Goal: Task Accomplishment & Management: Complete application form

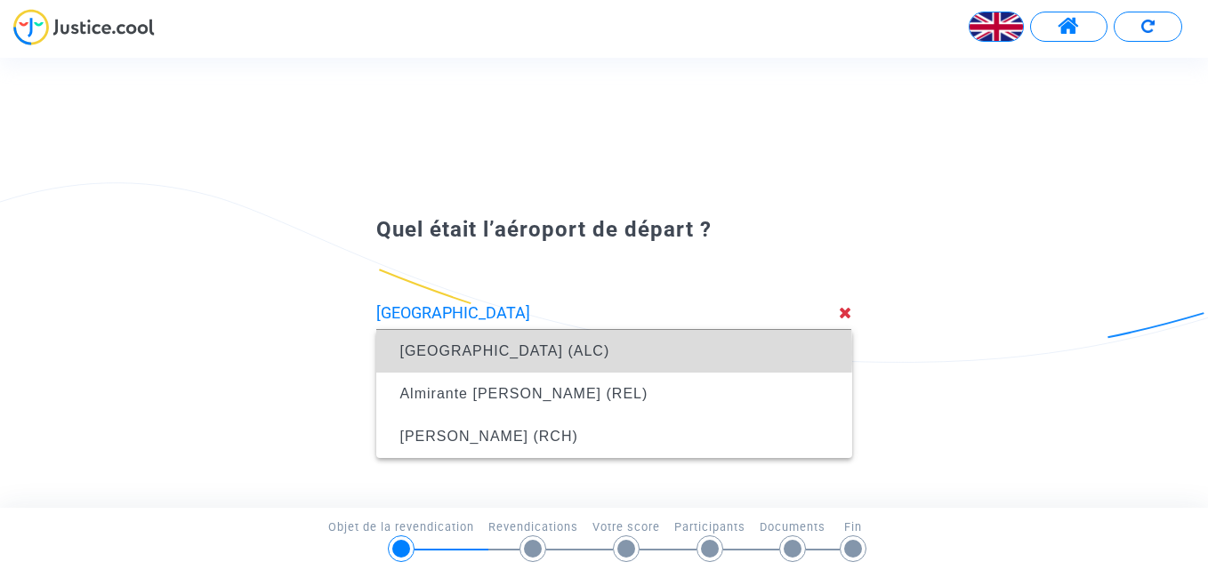
click at [453, 353] on span "[GEOGRAPHIC_DATA] (ALC)" at bounding box center [504, 350] width 210 height 15
type input "[GEOGRAPHIC_DATA] (ALC)"
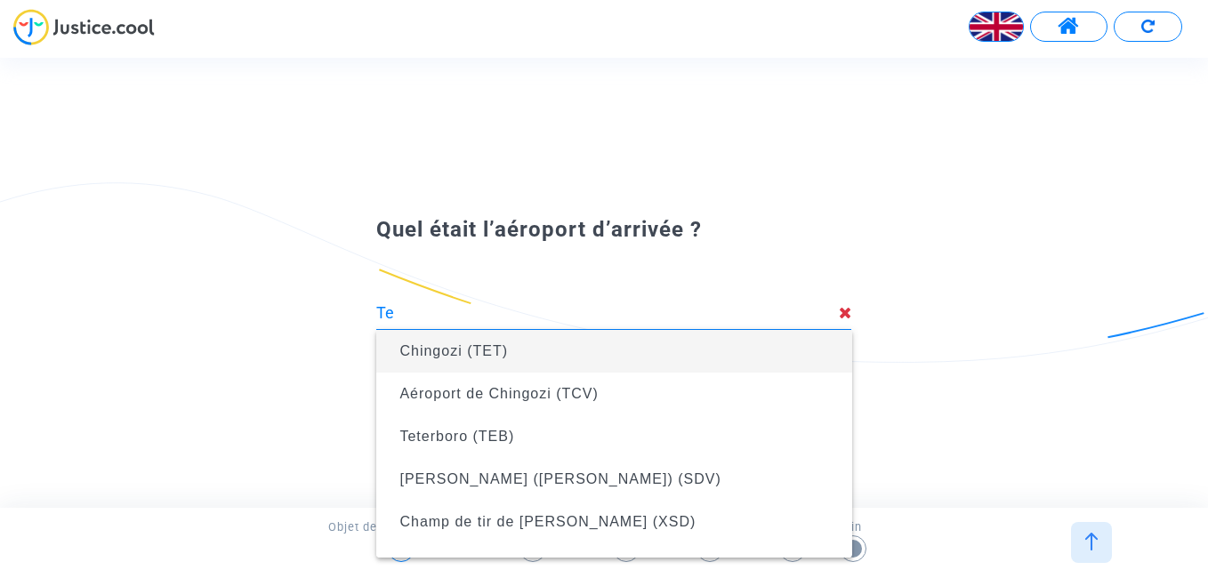
type input "T"
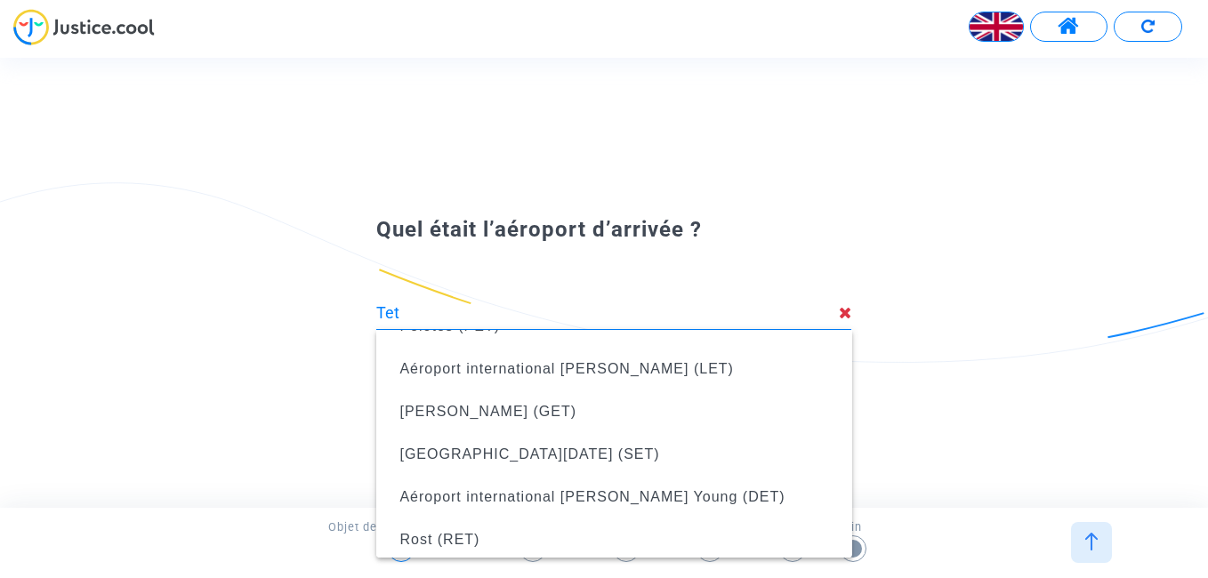
scroll to position [272, 0]
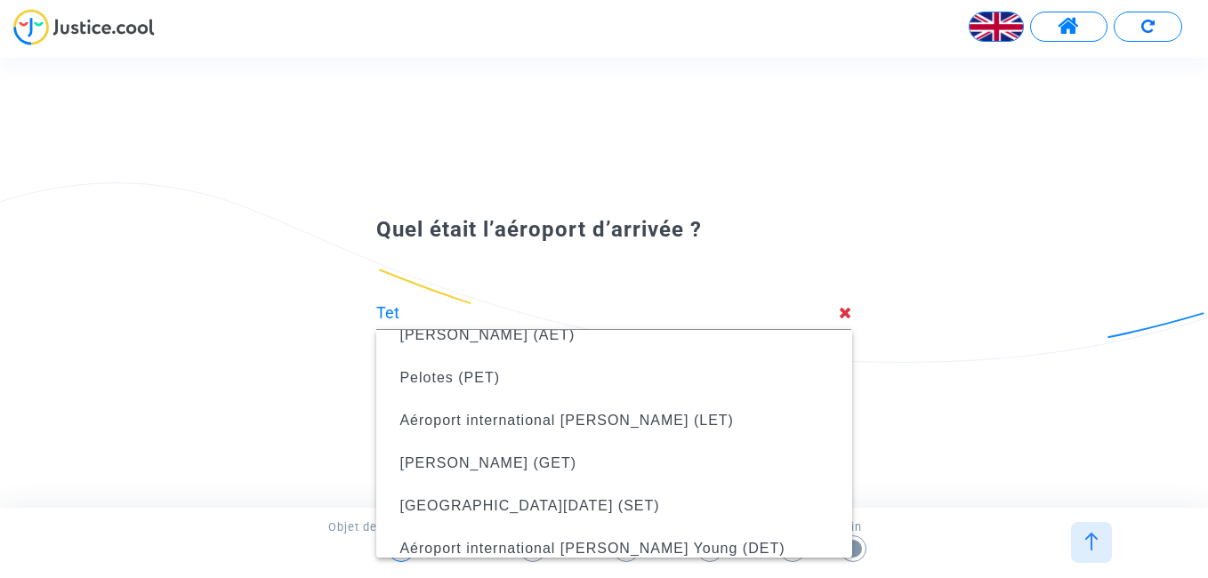
click at [971, 442] on div "Quel était l’aéroport d’arrivée ? Tet Ce choix n’est pas valable" at bounding box center [604, 282] width 1208 height 449
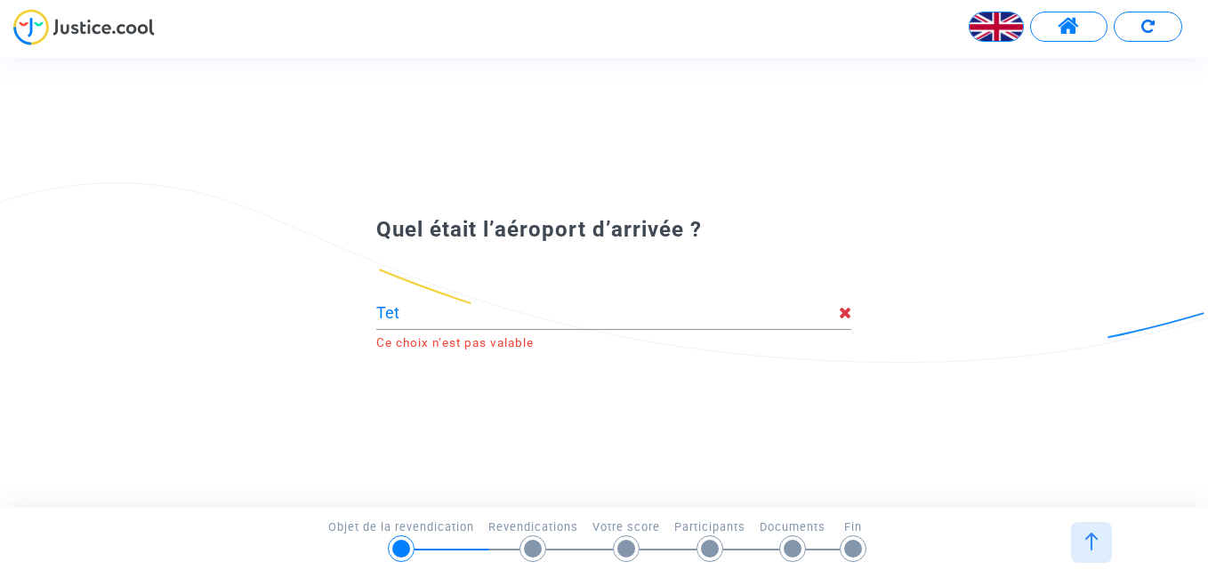
type input "Chingozi (TET)"
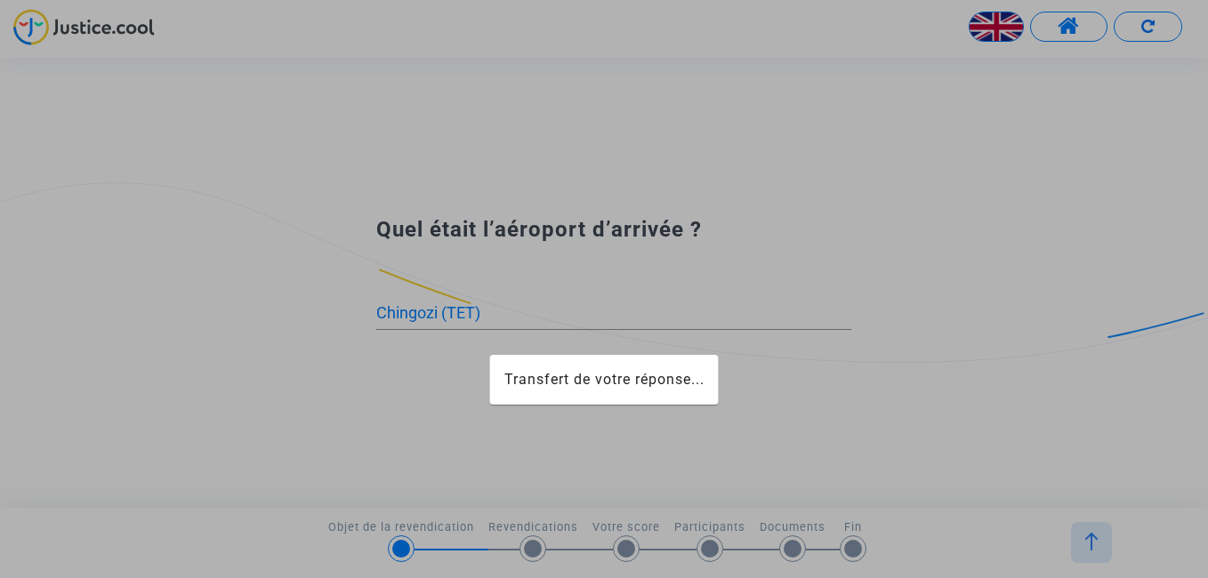
click at [60, 102] on app-form "Transfert de votre réponse... Quel était l’aéroport de départ ? [GEOGRAPHIC_DAT…" at bounding box center [60, 102] width 0 height 0
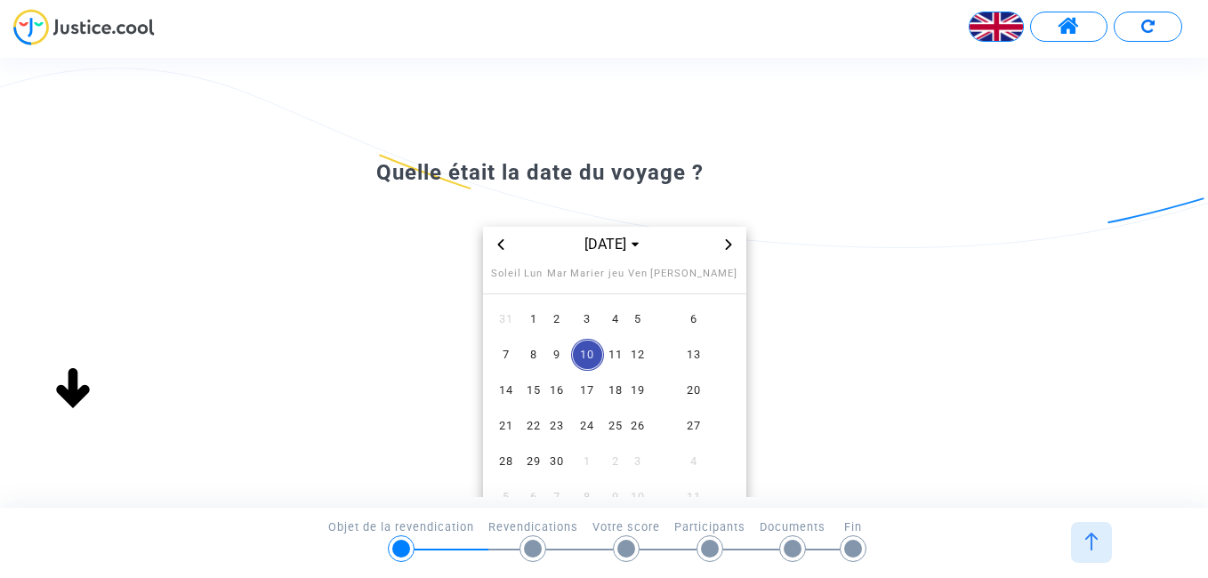
click at [186, 47] on div "Français" at bounding box center [604, 33] width 1208 height 49
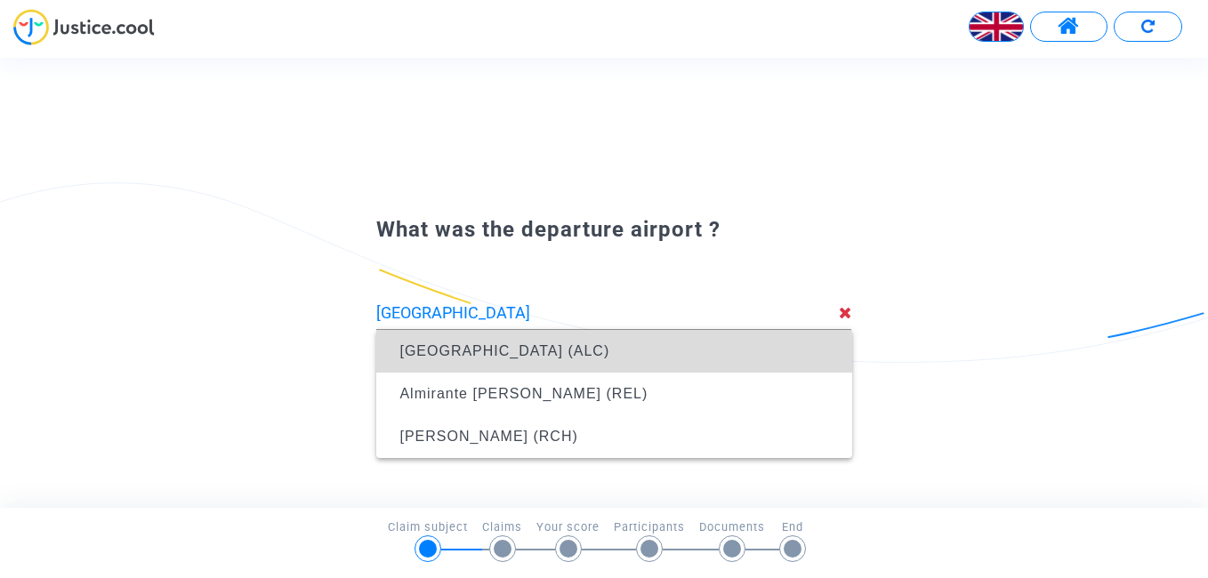
click at [527, 358] on span "[GEOGRAPHIC_DATA] (ALC)" at bounding box center [613, 351] width 447 height 43
type input "[GEOGRAPHIC_DATA] (ALC)"
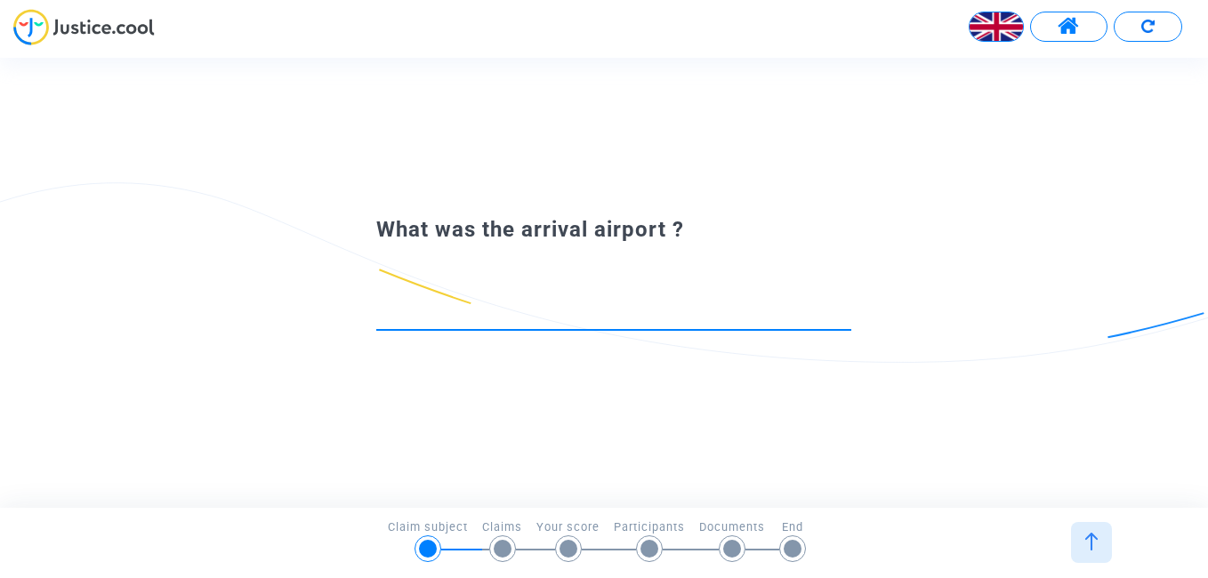
click at [388, 314] on input at bounding box center [613, 313] width 475 height 18
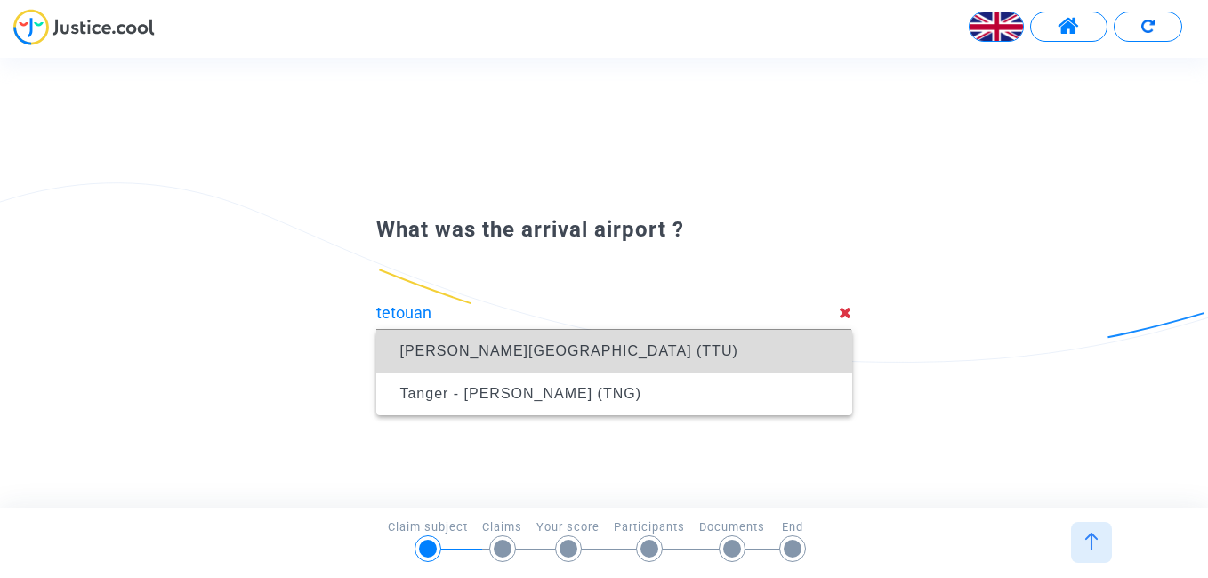
click at [553, 353] on span "[PERSON_NAME][GEOGRAPHIC_DATA] (TTU)" at bounding box center [568, 350] width 338 height 15
type input "[PERSON_NAME][GEOGRAPHIC_DATA] (TTU)"
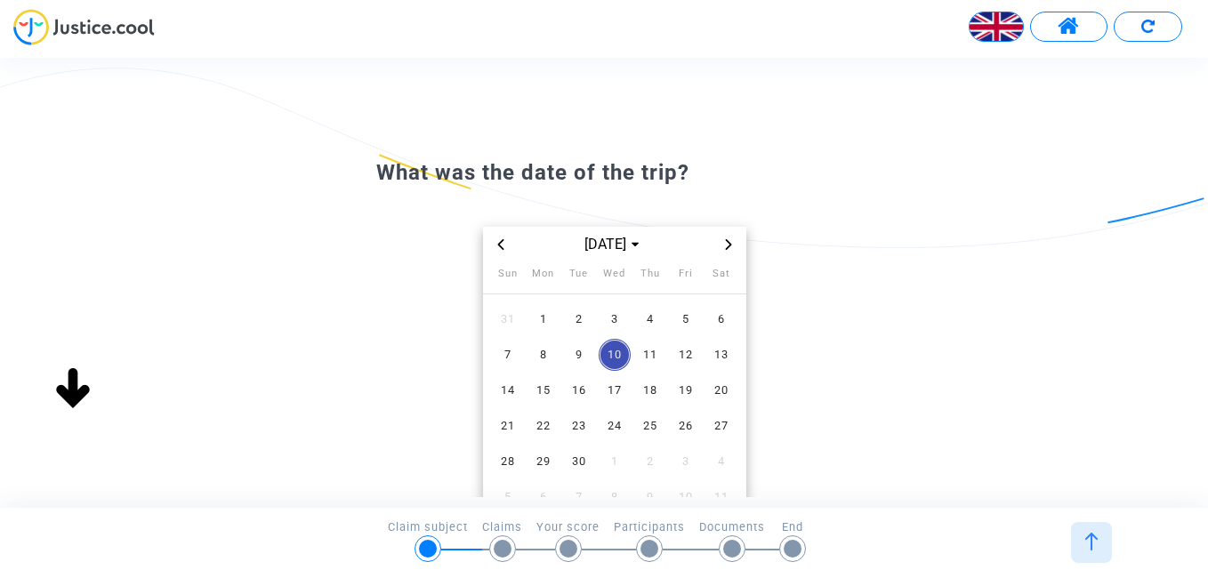
click at [500, 244] on icon "Previous month" at bounding box center [500, 244] width 6 height 11
click at [582, 457] on span "26" at bounding box center [579, 462] width 32 height 32
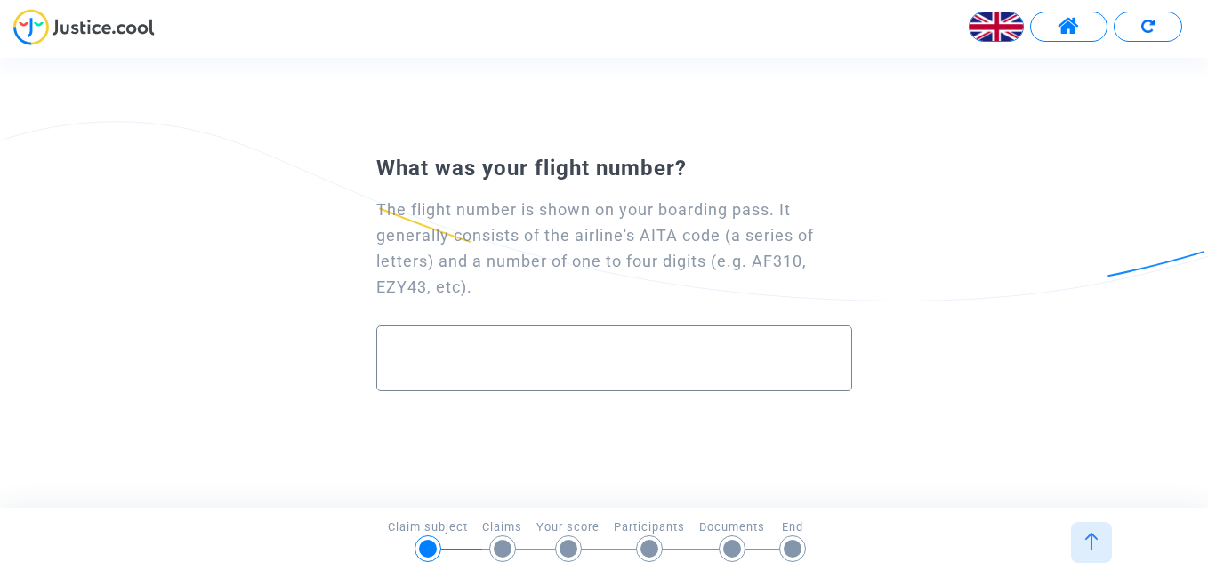
click at [497, 549] on div at bounding box center [503, 549] width 18 height 18
click at [747, 365] on input "text" at bounding box center [614, 358] width 438 height 20
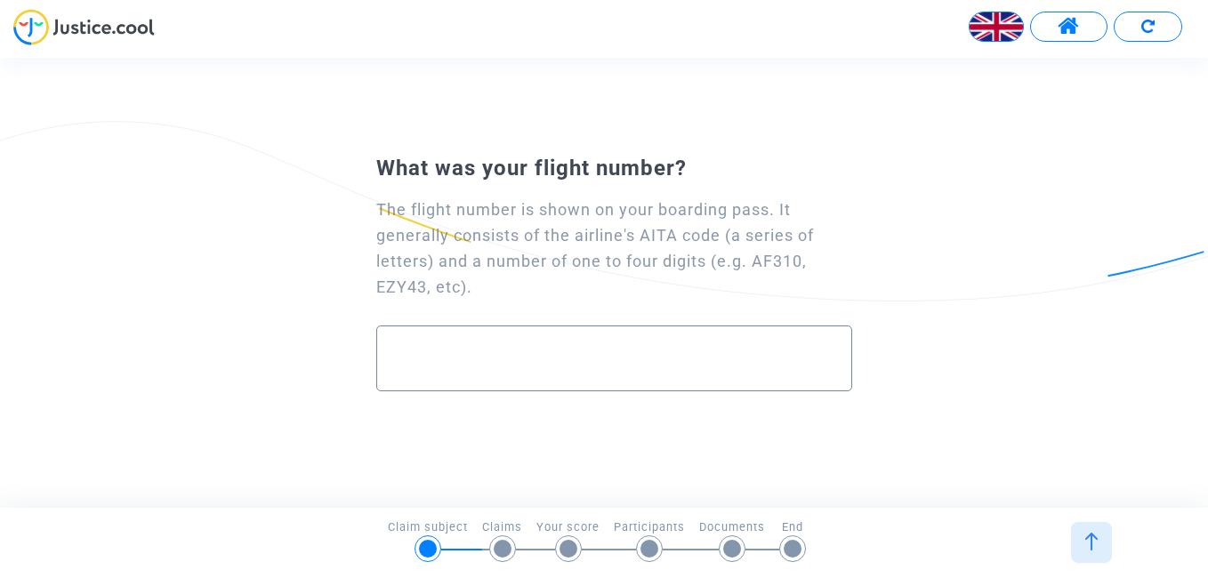
drag, startPoint x: 754, startPoint y: 358, endPoint x: 745, endPoint y: 347, distance: 14.5
click at [692, 329] on div at bounding box center [614, 351] width 438 height 50
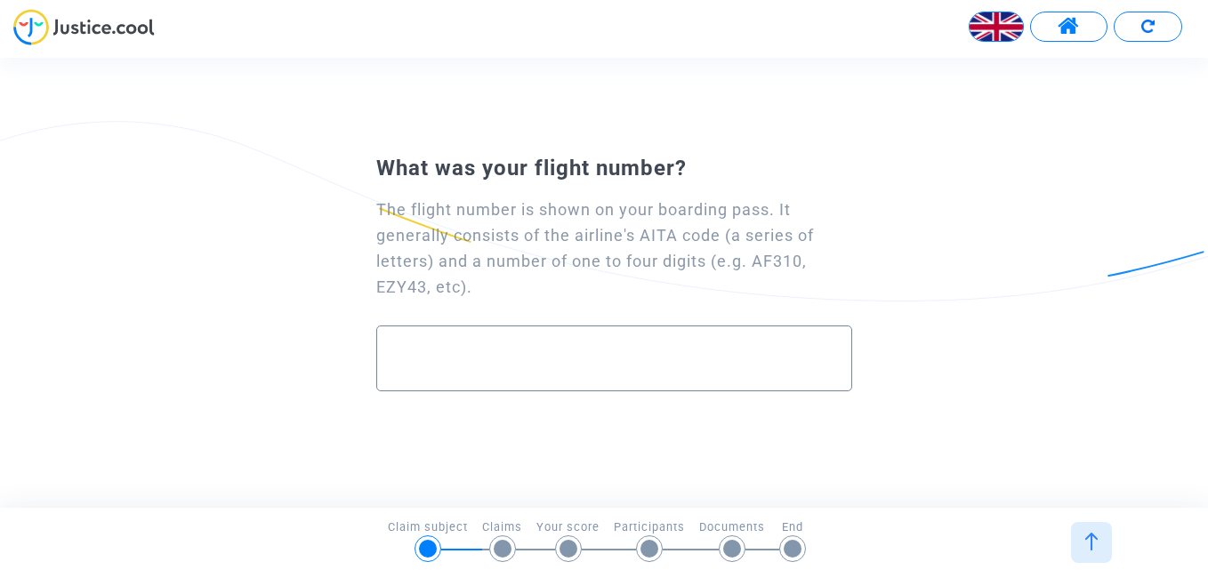
click at [692, 329] on div at bounding box center [614, 351] width 438 height 50
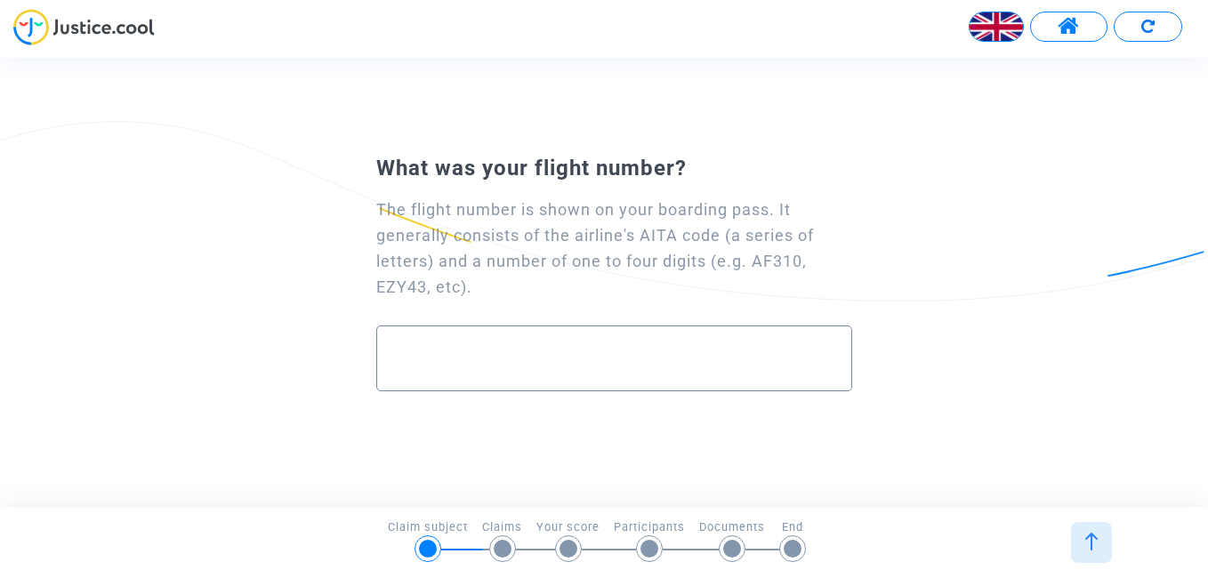
click at [609, 302] on div "The flight number is shown on your boarding pass. It generally consists of the …" at bounding box center [603, 297] width 543 height 228
click at [619, 302] on div "The flight number is shown on your boarding pass. It generally consists of the …" at bounding box center [603, 297] width 543 height 228
click at [694, 320] on div "The flight number is shown on your boarding pass. It generally consists of the …" at bounding box center [603, 297] width 543 height 228
click at [671, 310] on div "The flight number is shown on your boarding pass. It generally consists of the …" at bounding box center [603, 297] width 543 height 228
click at [728, 318] on div "The flight number is shown on your boarding pass. It generally consists of the …" at bounding box center [603, 297] width 543 height 228
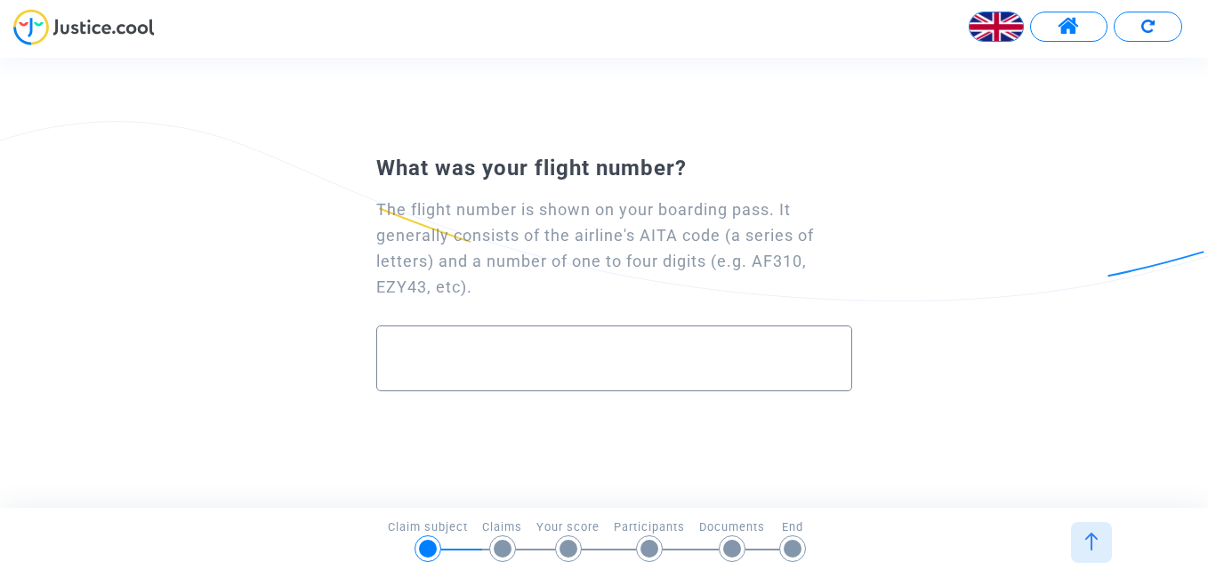
click at [730, 318] on div "The flight number is shown on your boarding pass. It generally consists of the …" at bounding box center [603, 297] width 543 height 228
click at [669, 260] on div "The flight number is shown on your boarding pass. It generally consists of the …" at bounding box center [613, 248] width 475 height 102
